Goal: Transaction & Acquisition: Purchase product/service

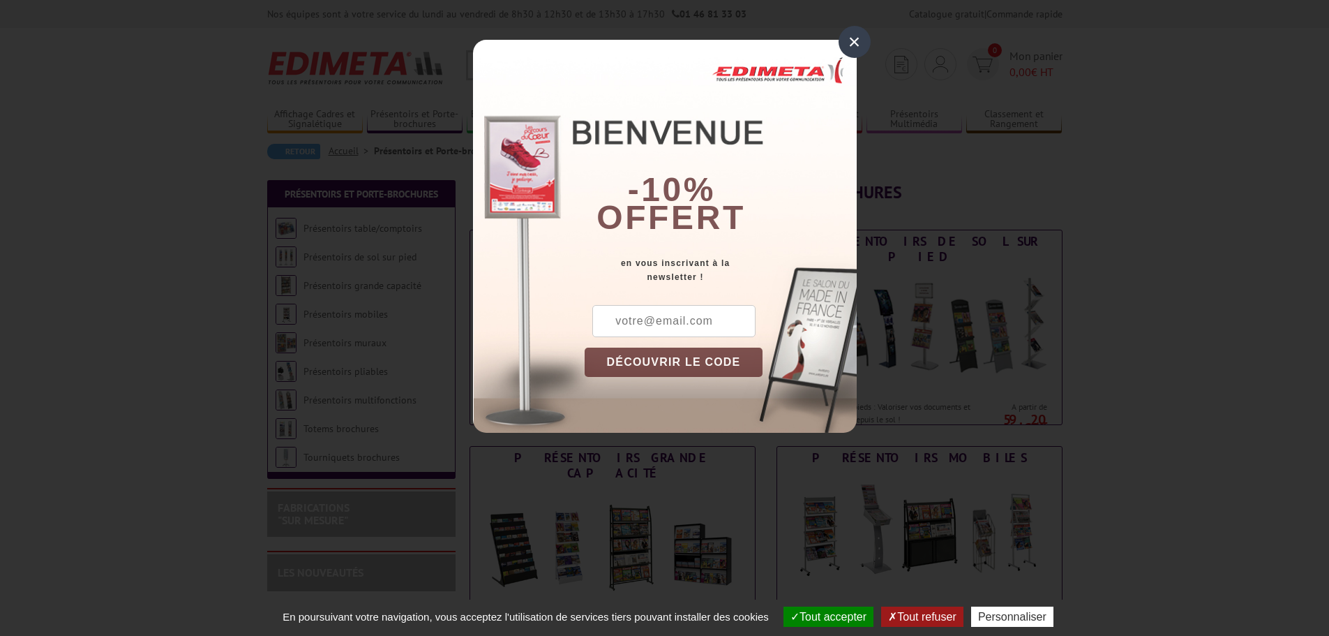
click at [851, 39] on div "×" at bounding box center [855, 42] width 32 height 32
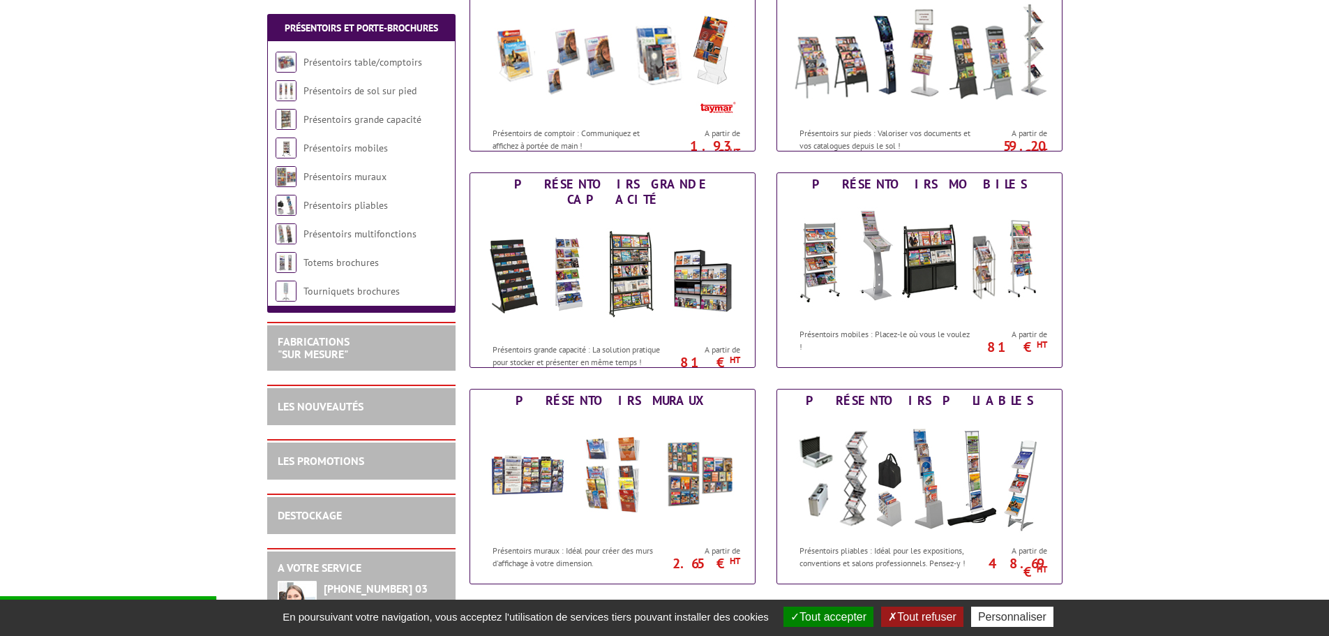
scroll to position [279, 0]
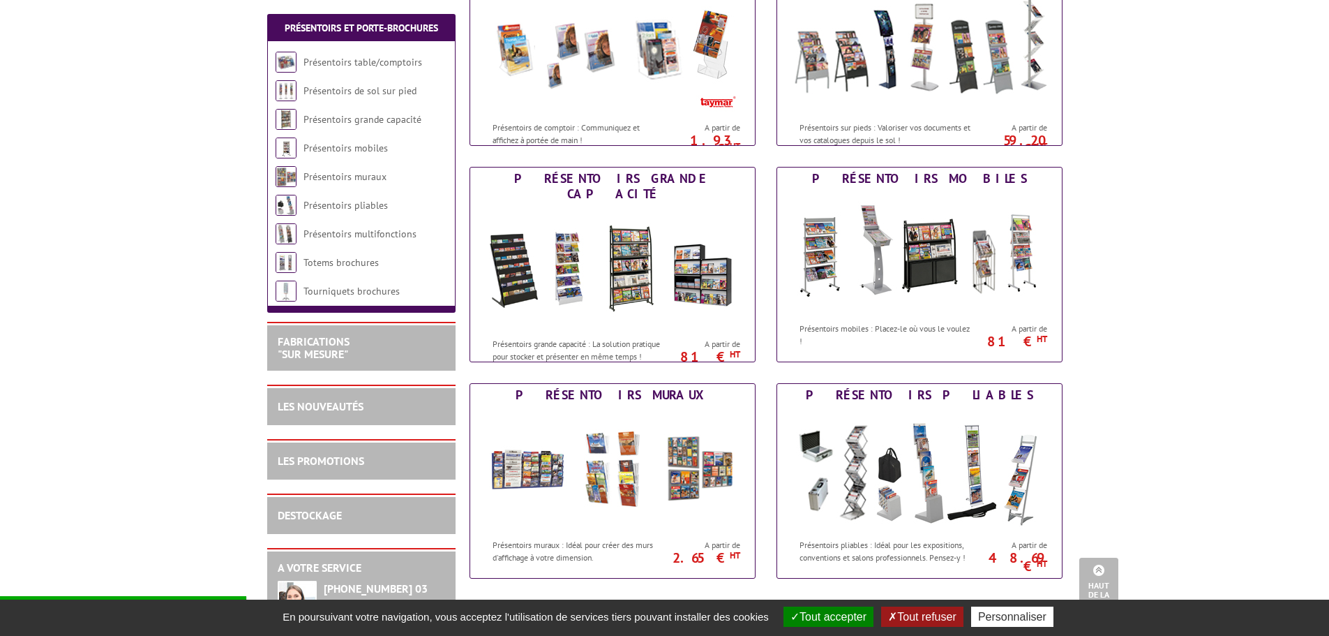
click at [823, 613] on button "Tout accepter" at bounding box center [829, 616] width 90 height 20
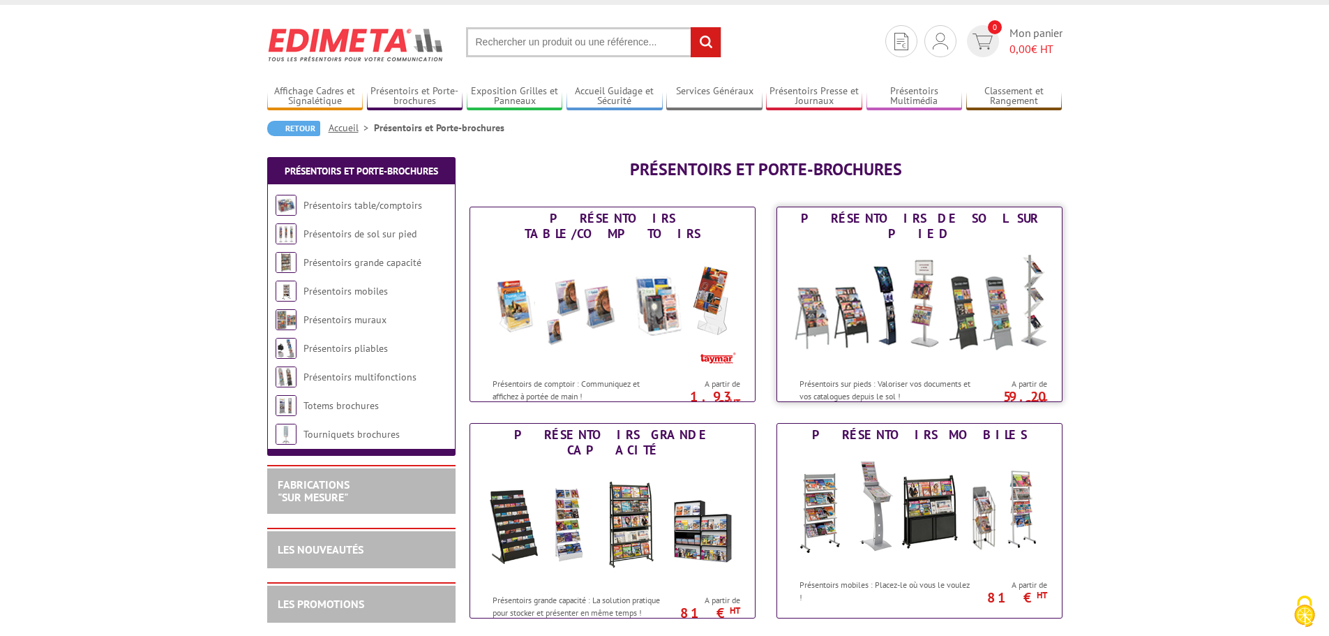
scroll to position [0, 0]
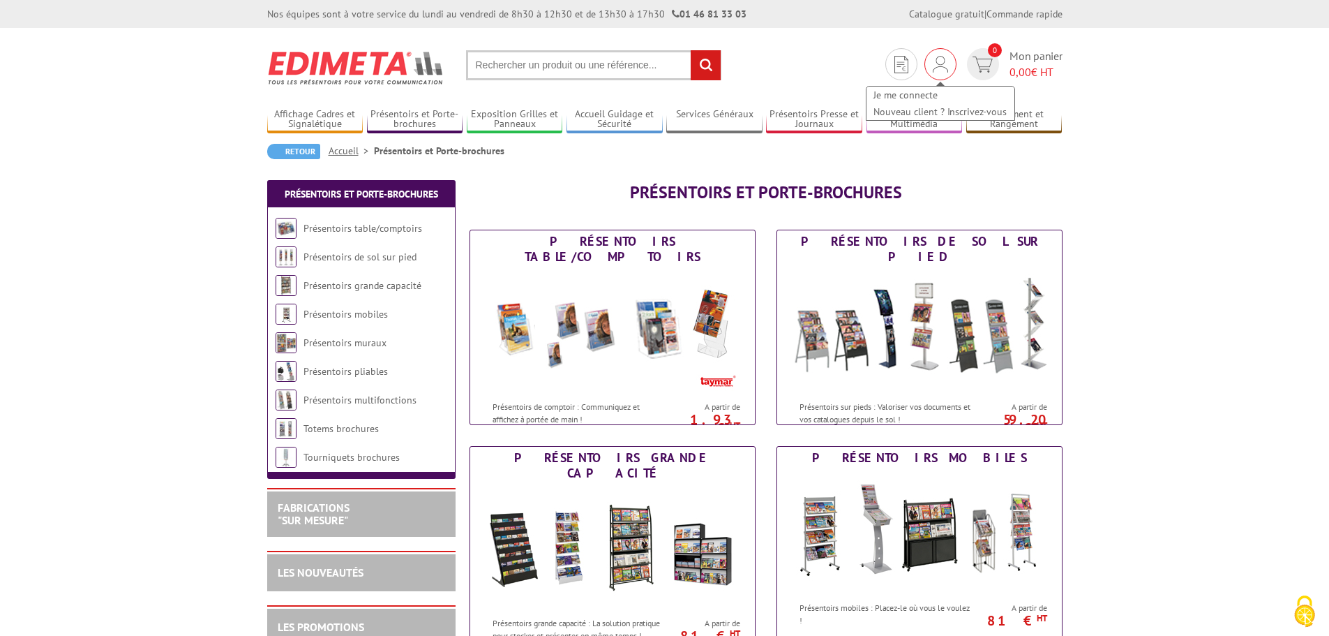
click at [938, 68] on img at bounding box center [940, 64] width 15 height 17
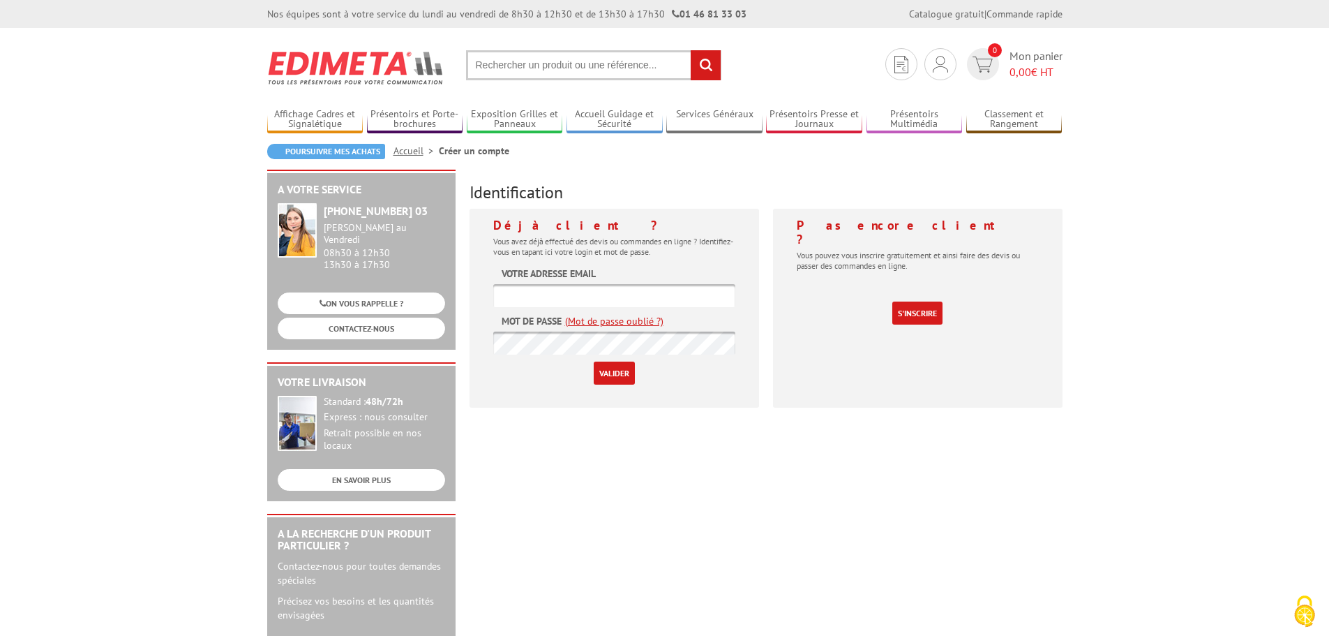
click at [718, 298] on input "text" at bounding box center [614, 295] width 242 height 23
type input "[PERSON_NAME][EMAIL_ADDRESS][DOMAIN_NAME]"
click at [602, 366] on input "Valider" at bounding box center [614, 372] width 41 height 23
click at [600, 292] on input "text" at bounding box center [614, 295] width 242 height 23
type input "[PERSON_NAME][EMAIL_ADDRESS][DOMAIN_NAME]"
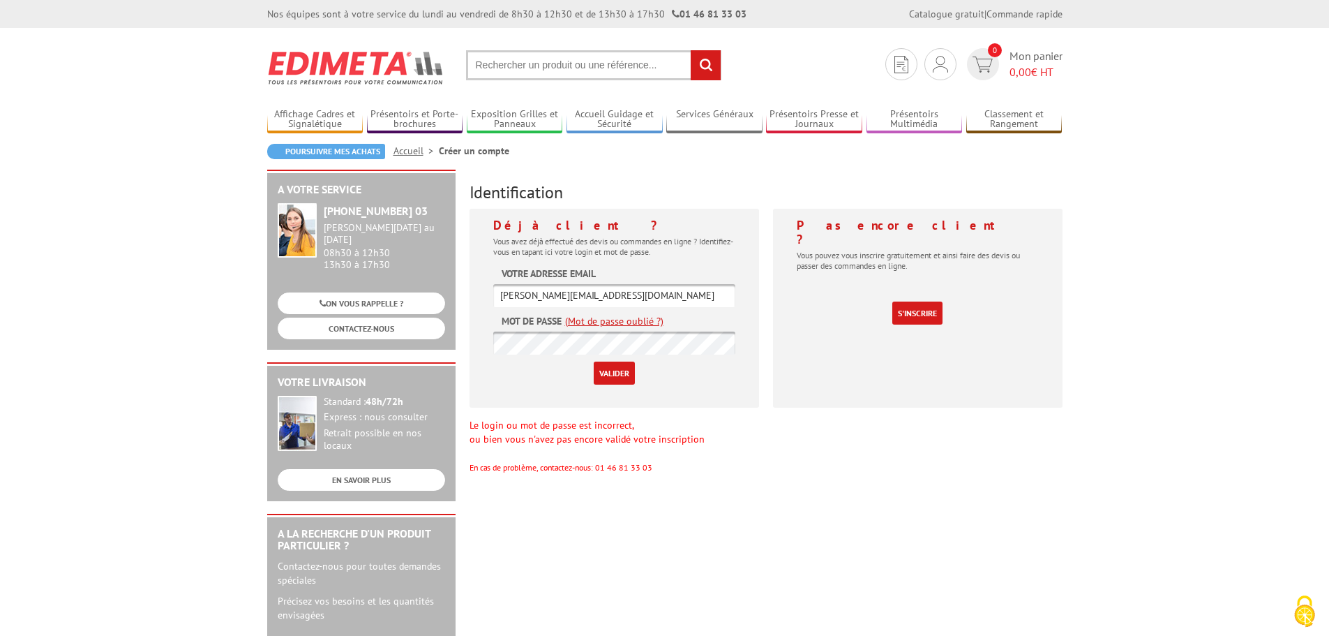
click at [594, 361] on input "Valider" at bounding box center [614, 372] width 41 height 23
click at [574, 299] on input "text" at bounding box center [614, 295] width 242 height 23
type input "[PERSON_NAME][EMAIL_ADDRESS][DOMAIN_NAME]"
click at [594, 361] on input "Valider" at bounding box center [614, 372] width 41 height 23
click at [614, 287] on input "text" at bounding box center [614, 295] width 242 height 23
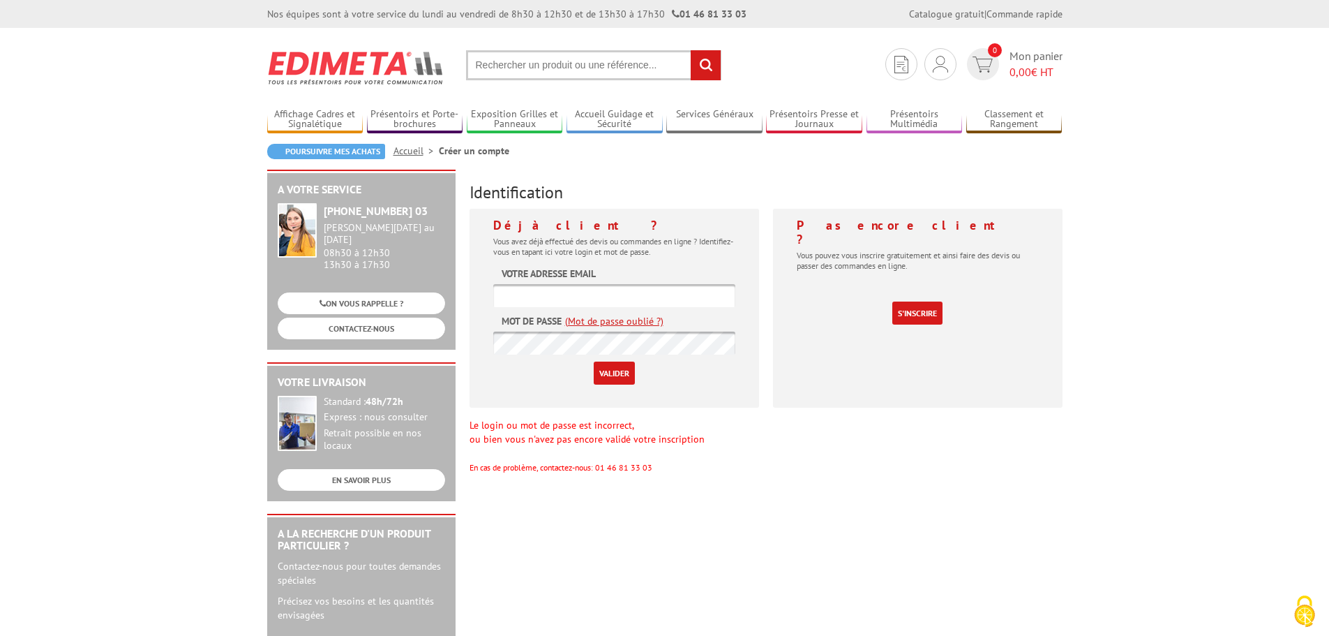
type input "v.amoyel@objectifsantetravail.fr"
click at [633, 323] on link "(Mot de passe oublié ?)" at bounding box center [614, 321] width 98 height 14
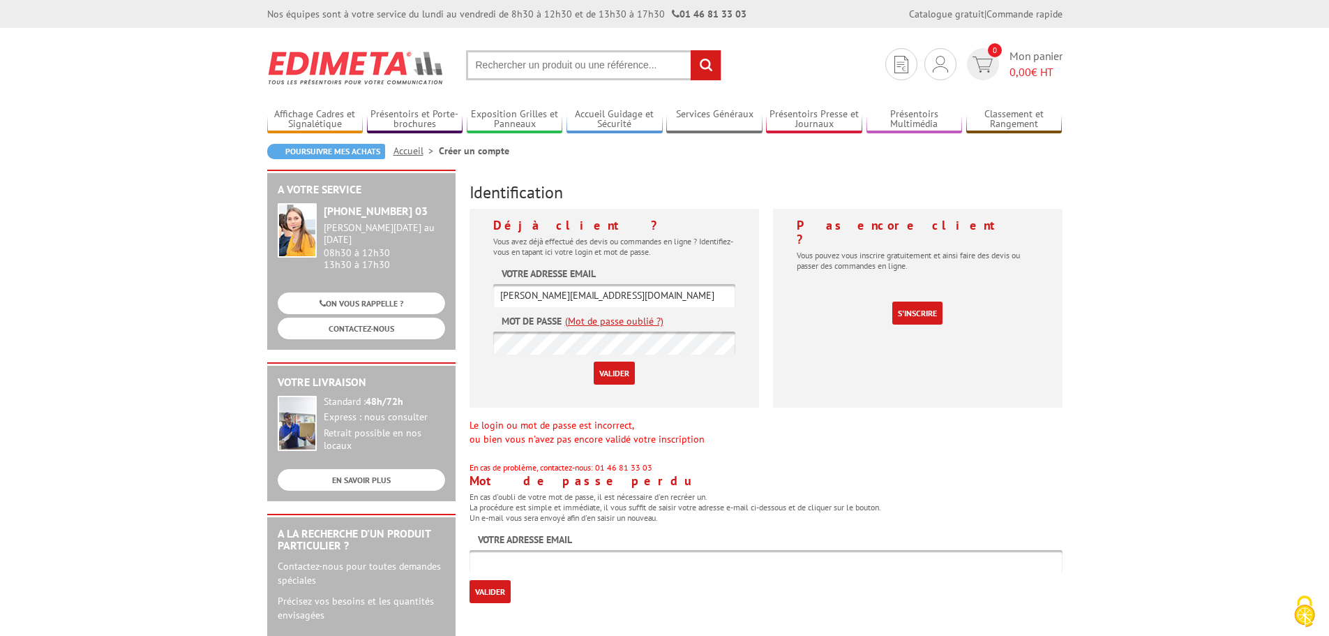
scroll to position [70, 0]
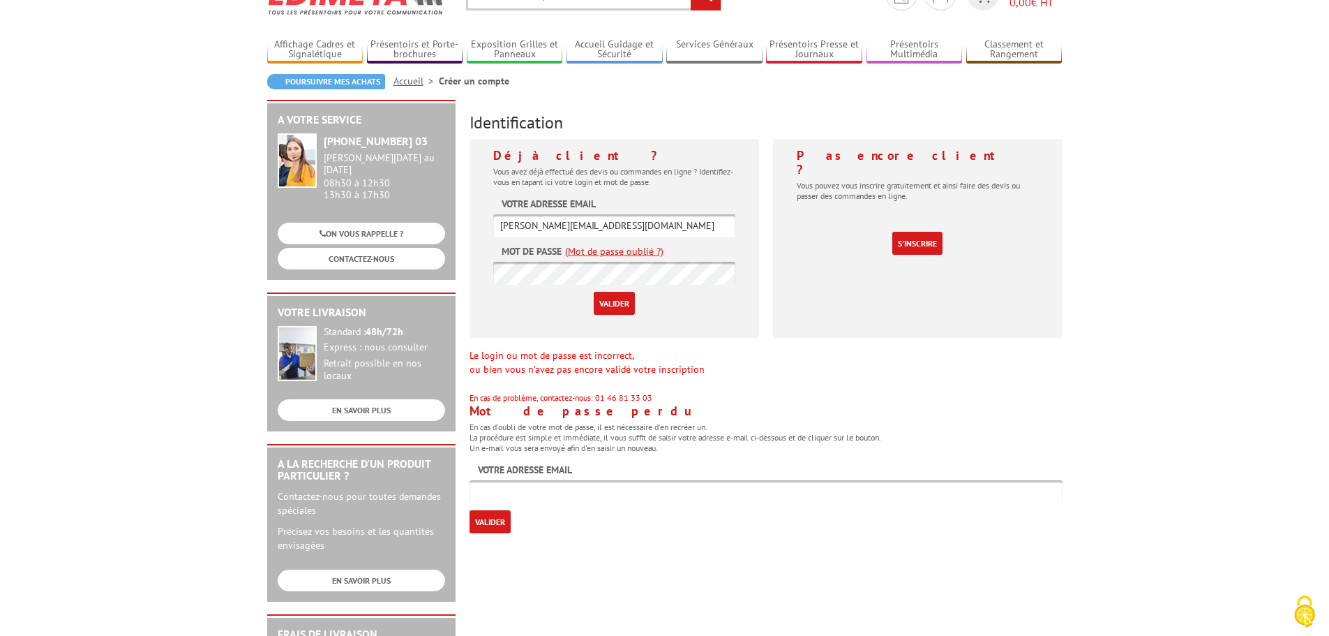
click at [521, 491] on input "text" at bounding box center [766, 491] width 593 height 23
type input "v.amoyel@objectifsantetravail.fr"
click at [486, 525] on input "Valider" at bounding box center [490, 521] width 41 height 23
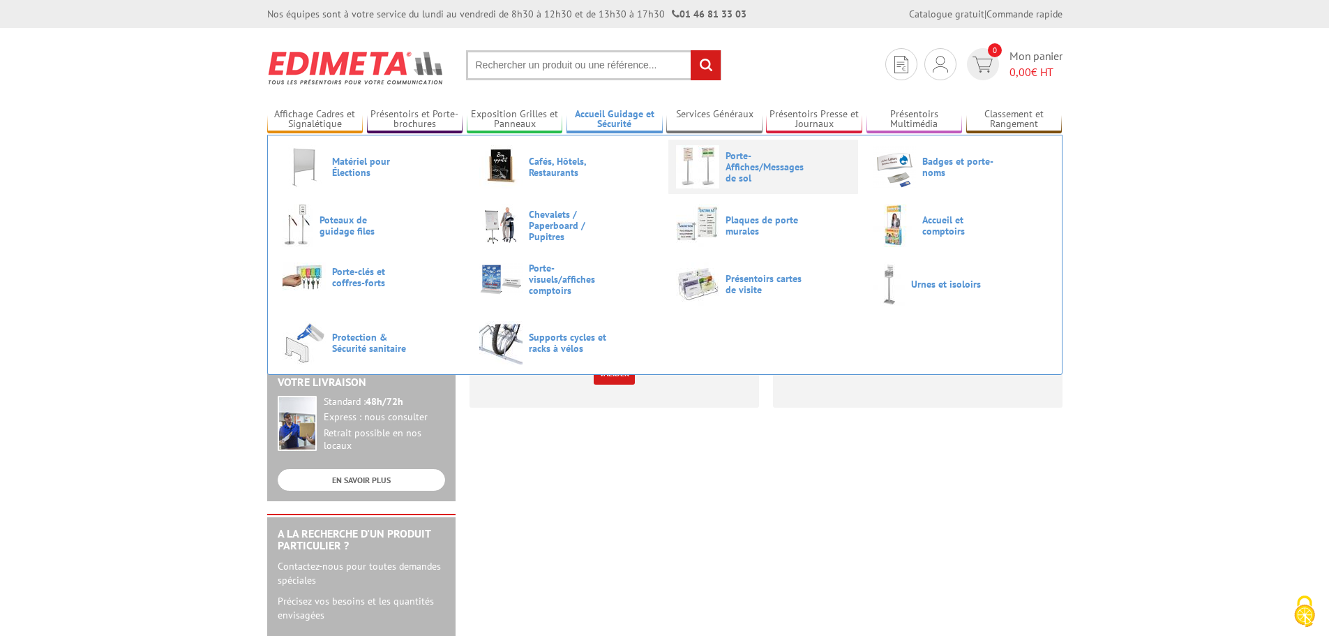
click at [746, 163] on span "Porte-Affiches/Messages de sol" at bounding box center [768, 166] width 84 height 33
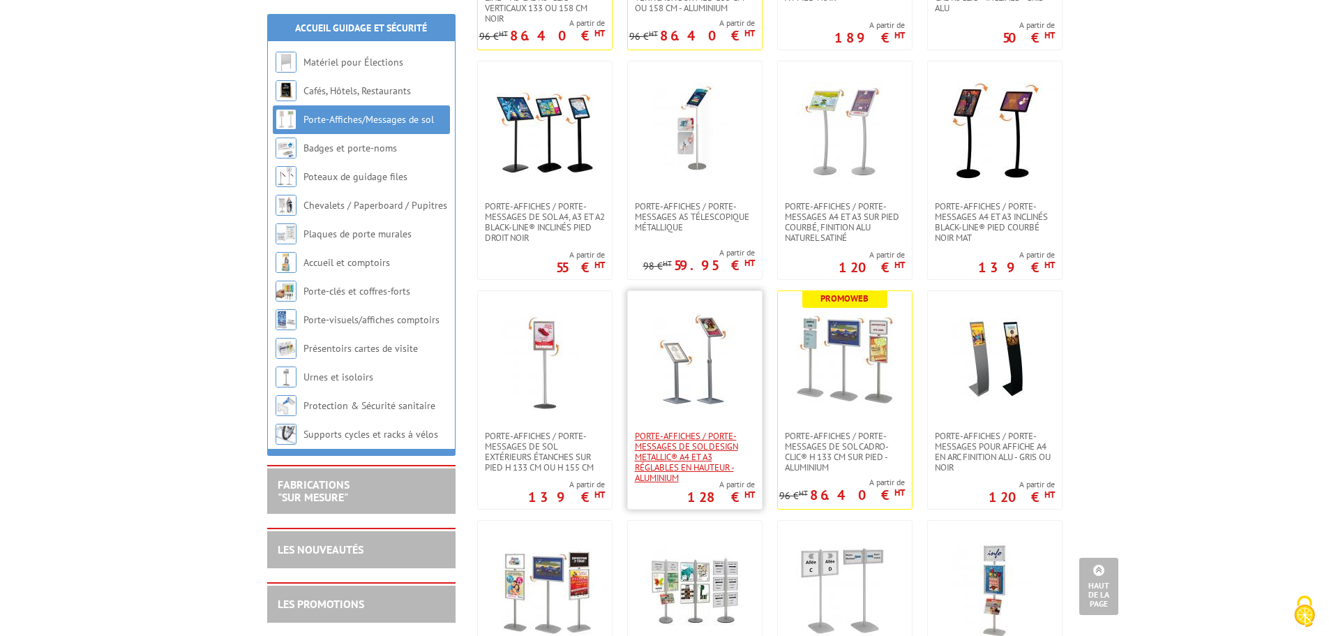
scroll to position [279, 0]
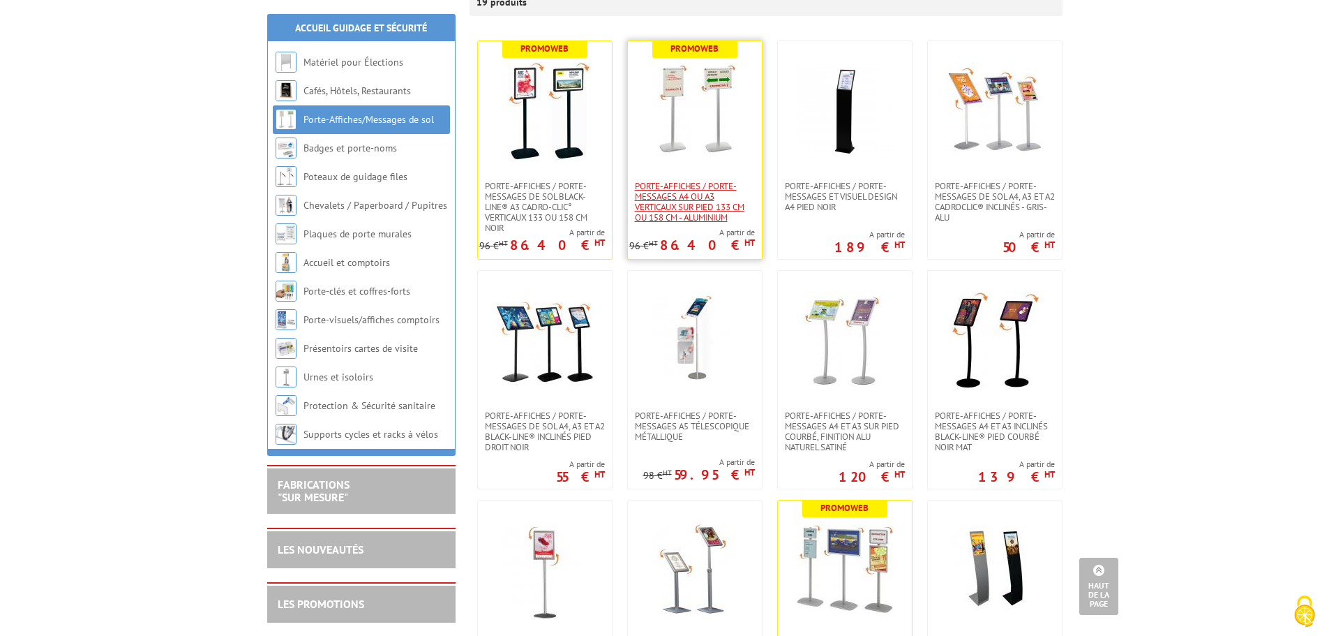
click at [700, 207] on span "Porte-affiches / Porte-messages A4 ou A3 Verticaux sur pied 133 cm ou 158 cm - …" at bounding box center [695, 202] width 120 height 42
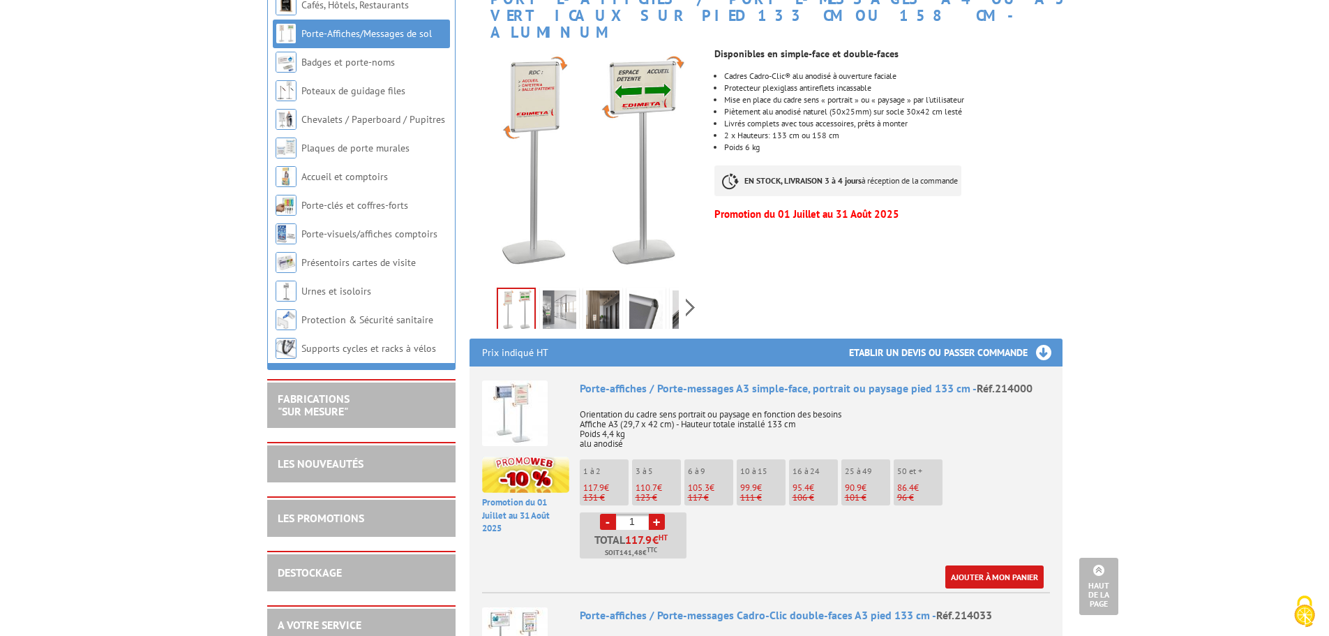
scroll to position [70, 0]
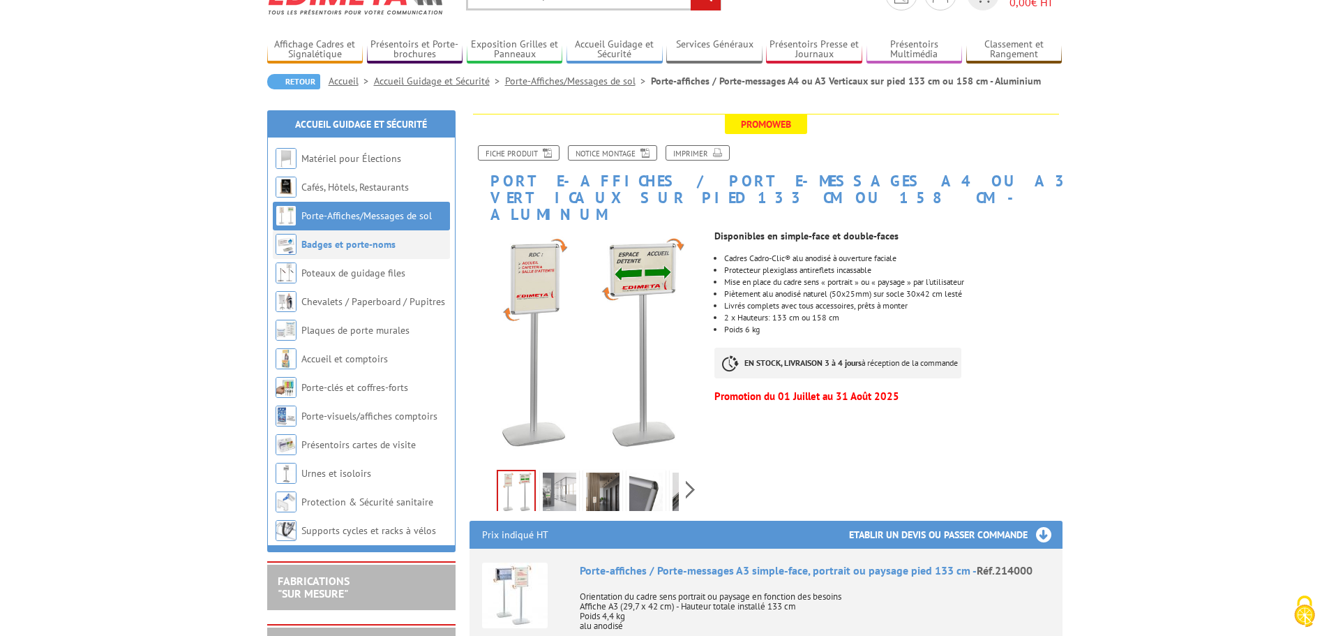
click at [356, 245] on link "Badges et porte-noms" at bounding box center [348, 244] width 94 height 13
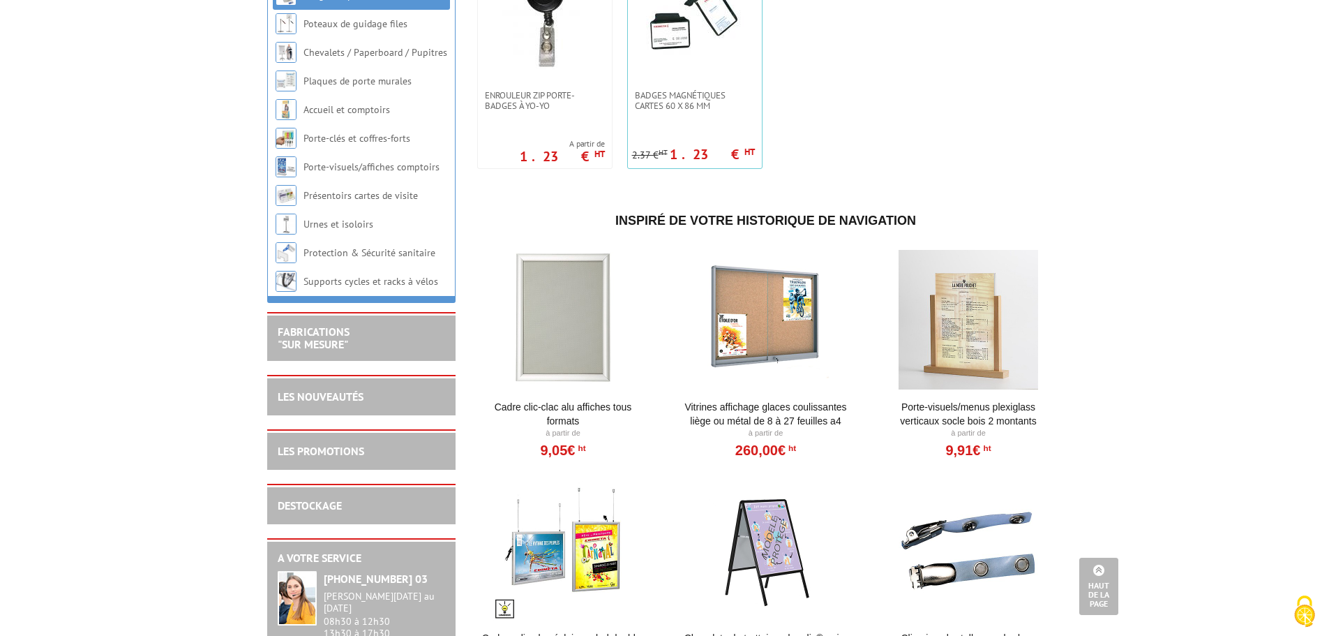
scroll to position [616, 0]
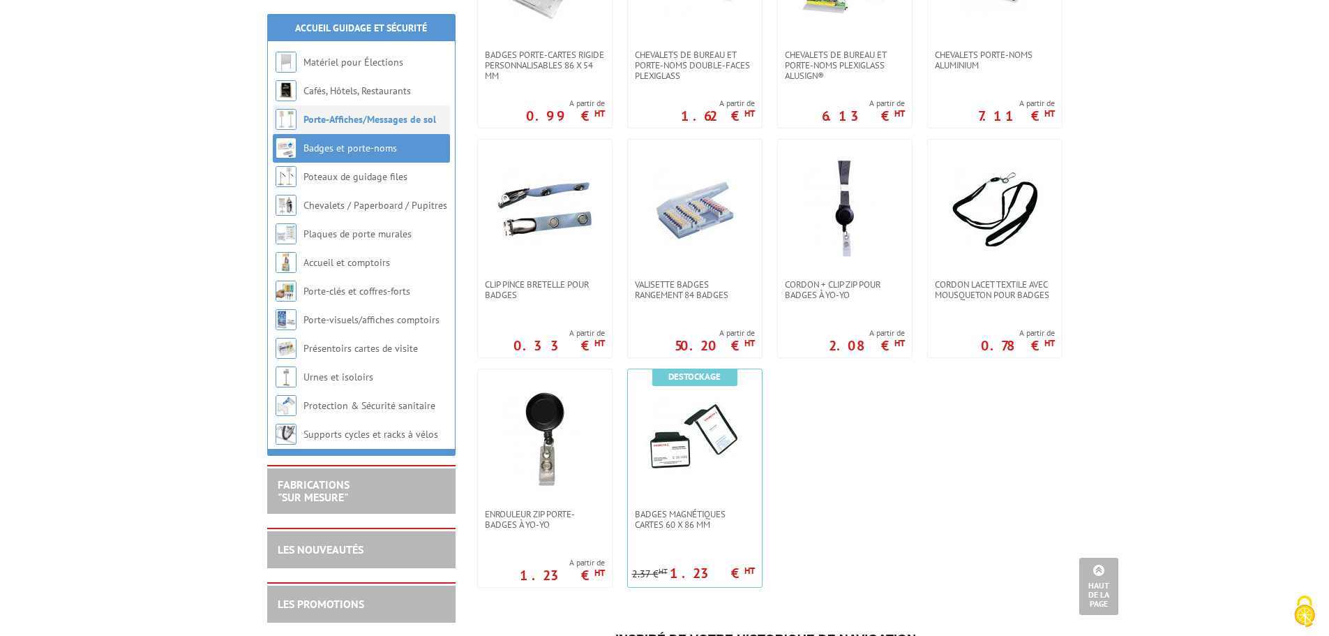
click at [383, 119] on link "Porte-Affiches/Messages de sol" at bounding box center [370, 119] width 133 height 13
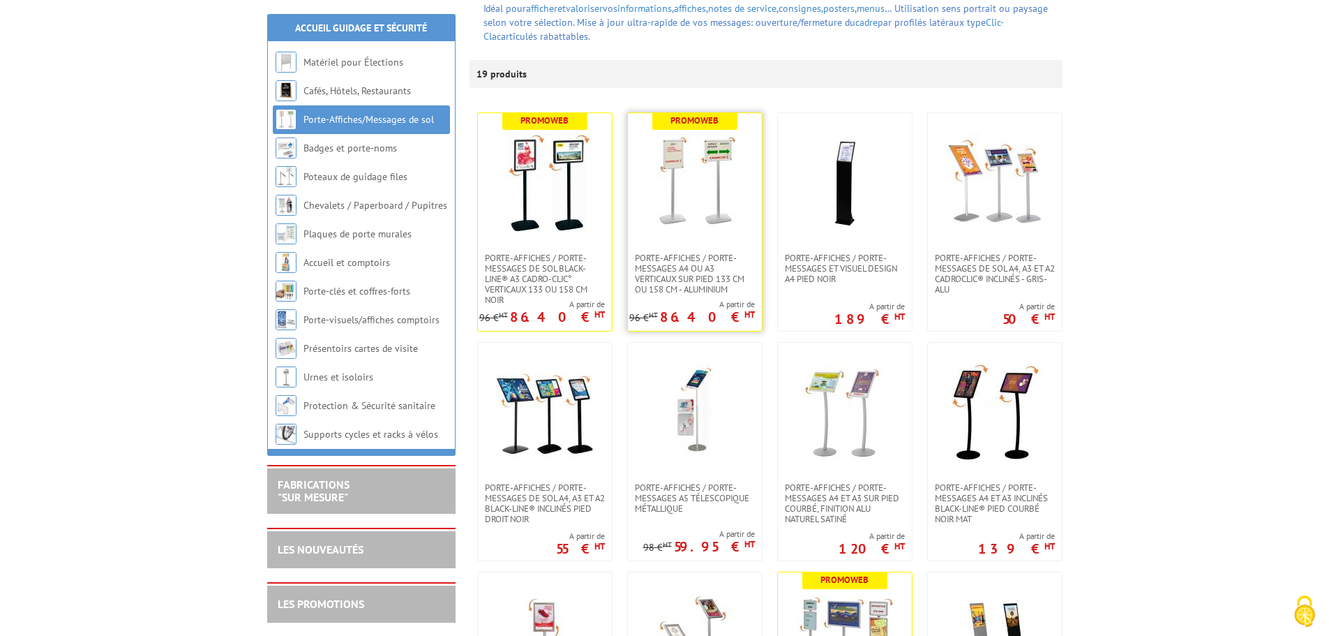
scroll to position [209, 0]
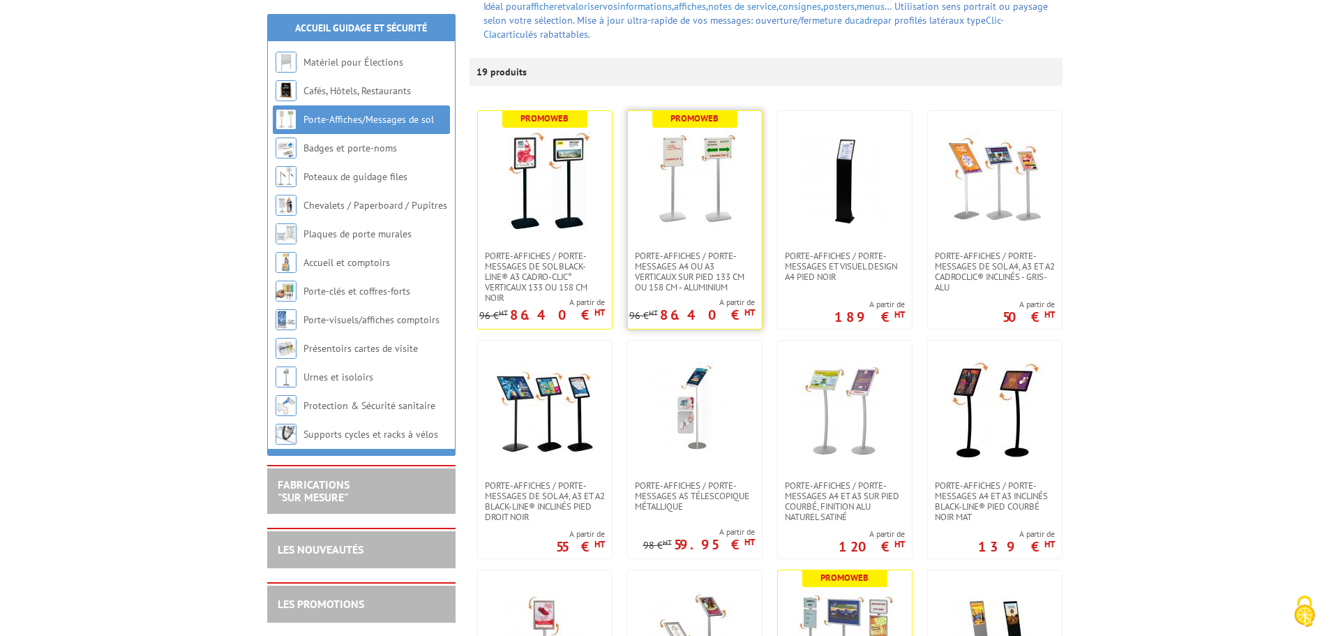
click at [698, 216] on img at bounding box center [695, 181] width 98 height 98
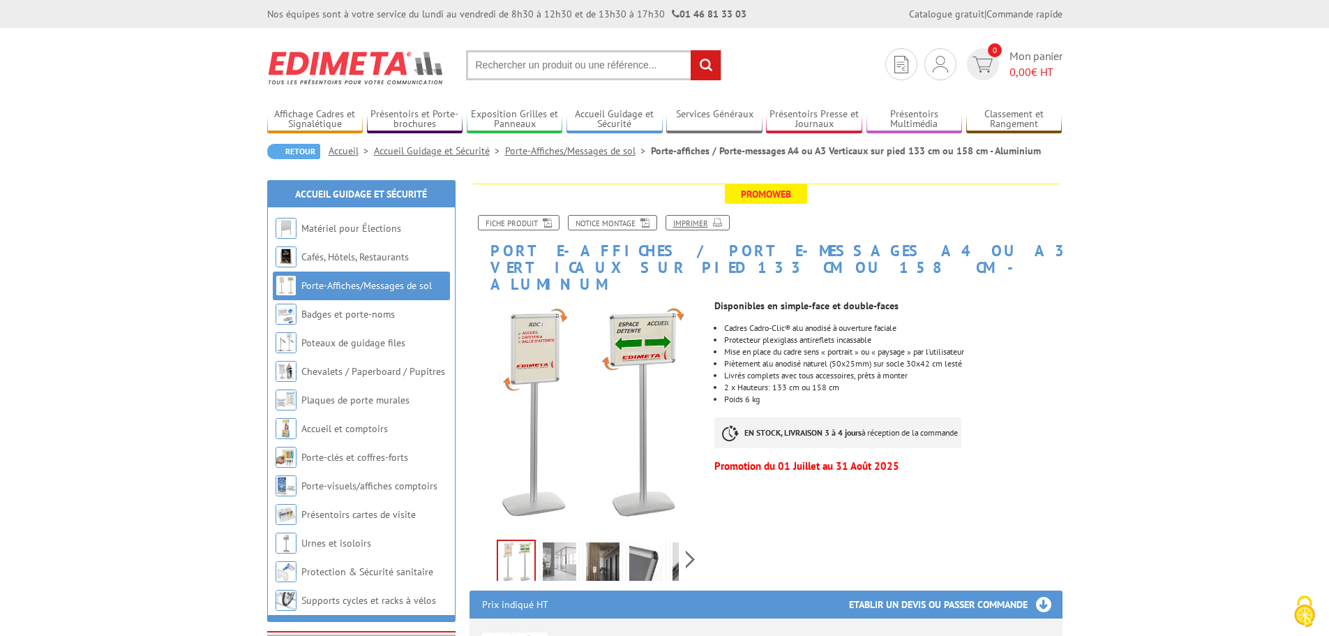
click at [714, 224] on icon at bounding box center [715, 222] width 14 height 12
